Goal: Information Seeking & Learning: Learn about a topic

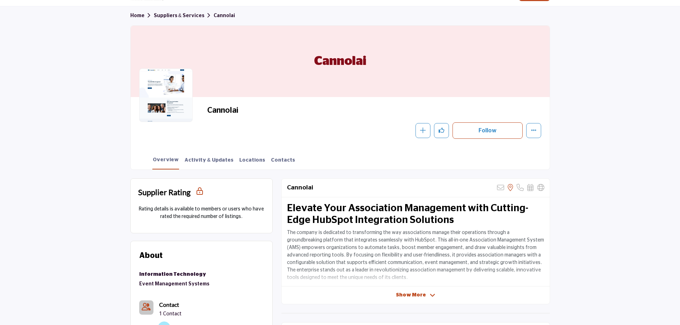
scroll to position [36, 0]
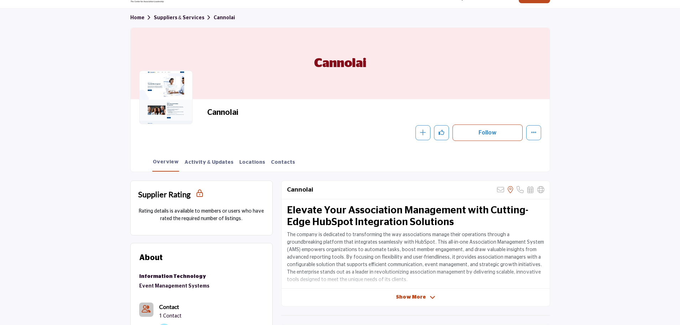
click at [412, 299] on span "Show More" at bounding box center [411, 296] width 30 height 7
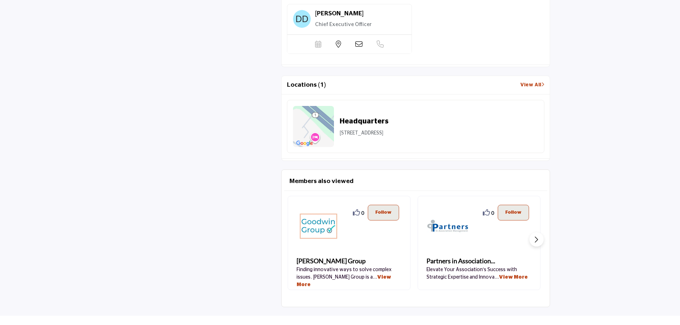
scroll to position [677, 0]
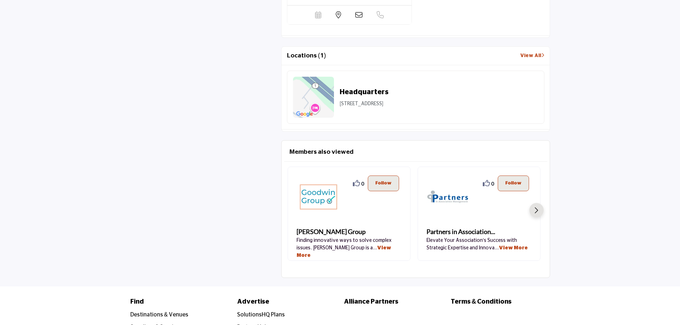
click at [540, 210] on button "Next slide" at bounding box center [537, 210] width 14 height 14
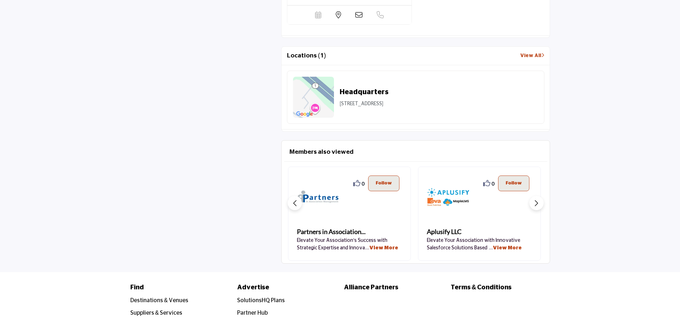
click at [454, 236] on link "Aplusify LLC" at bounding box center [444, 232] width 35 height 10
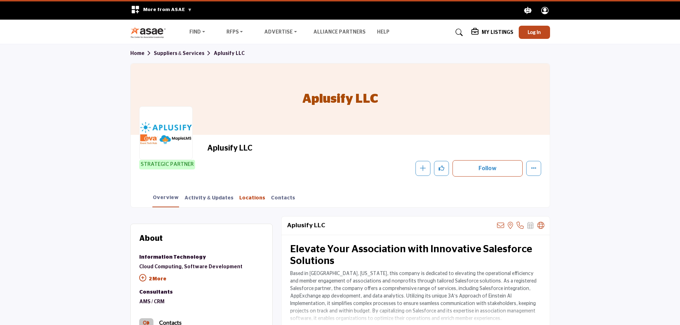
click at [245, 197] on link "Locations" at bounding box center [252, 200] width 27 height 12
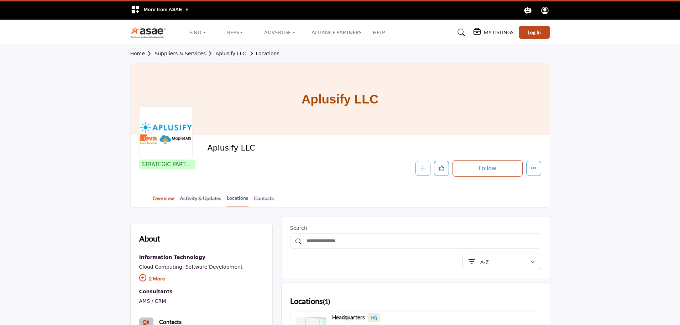
click at [169, 199] on link "Overview" at bounding box center [163, 200] width 22 height 12
click at [186, 202] on link "Activity & Updates" at bounding box center [201, 200] width 42 height 12
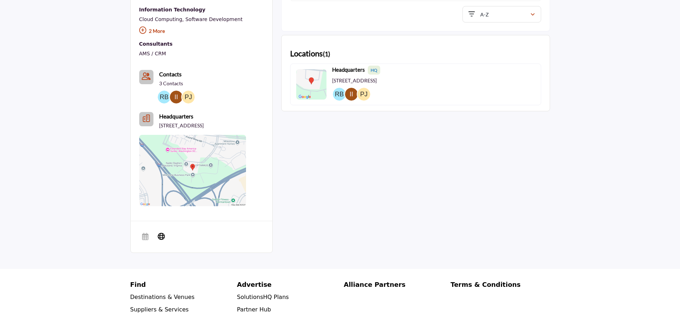
scroll to position [249, 0]
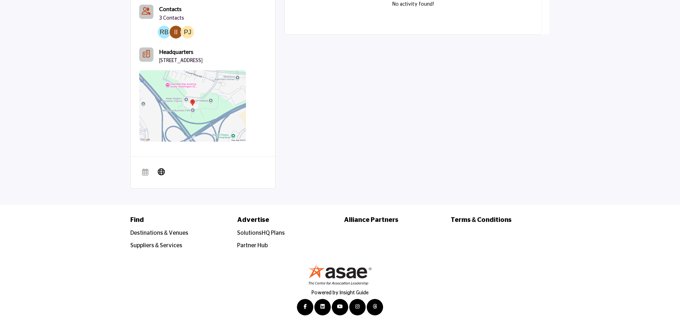
scroll to position [318, 0]
click at [163, 173] on icon at bounding box center [161, 171] width 7 height 9
